Goal: Navigation & Orientation: Find specific page/section

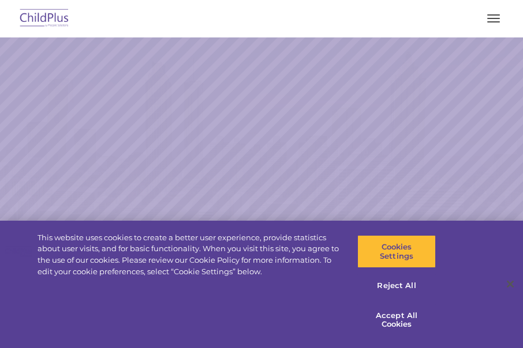
select select "MEDIUM"
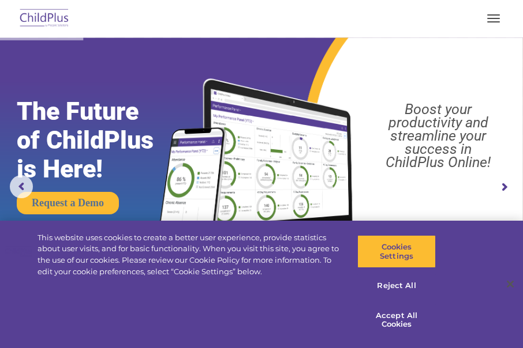
click at [494, 16] on button "button" at bounding box center [493, 18] width 24 height 18
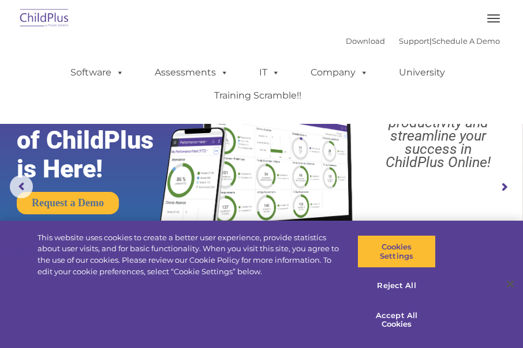
click at [493, 17] on button "button" at bounding box center [493, 18] width 24 height 18
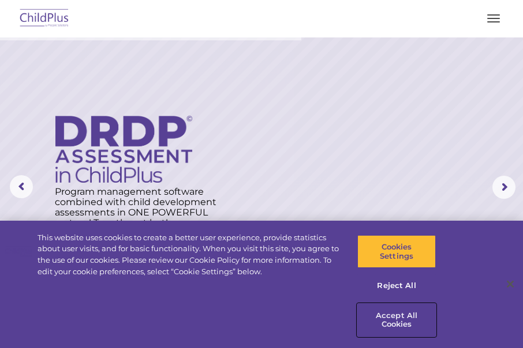
click at [400, 318] on button "Accept All Cookies" at bounding box center [396, 320] width 78 height 33
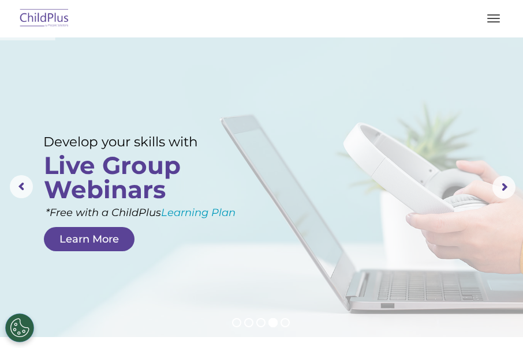
click at [493, 18] on span "button" at bounding box center [493, 18] width 13 height 1
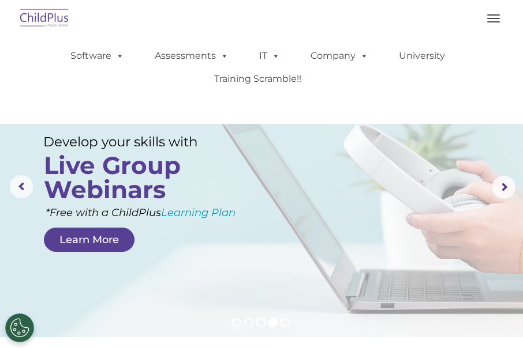
scroll to position [23, 0]
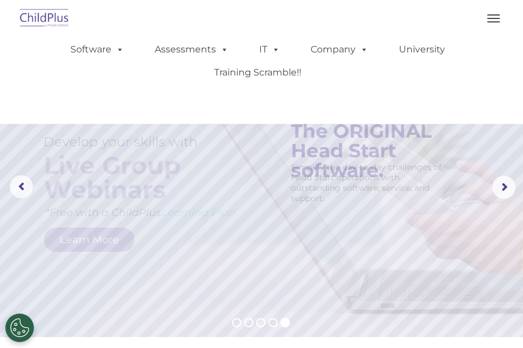
click at [404, 84] on ul "Software ChildPlus: The original and most widely-used Head Start data managemen…" at bounding box center [261, 61] width 476 height 69
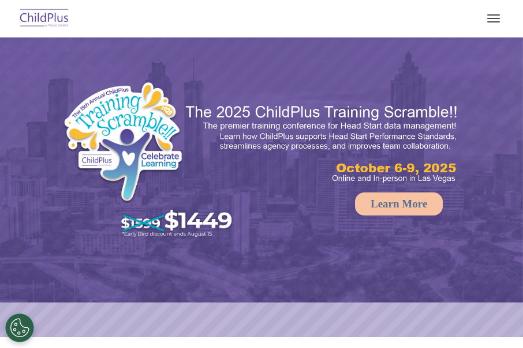
select select "MEDIUM"
